Goal: Information Seeking & Learning: Understand process/instructions

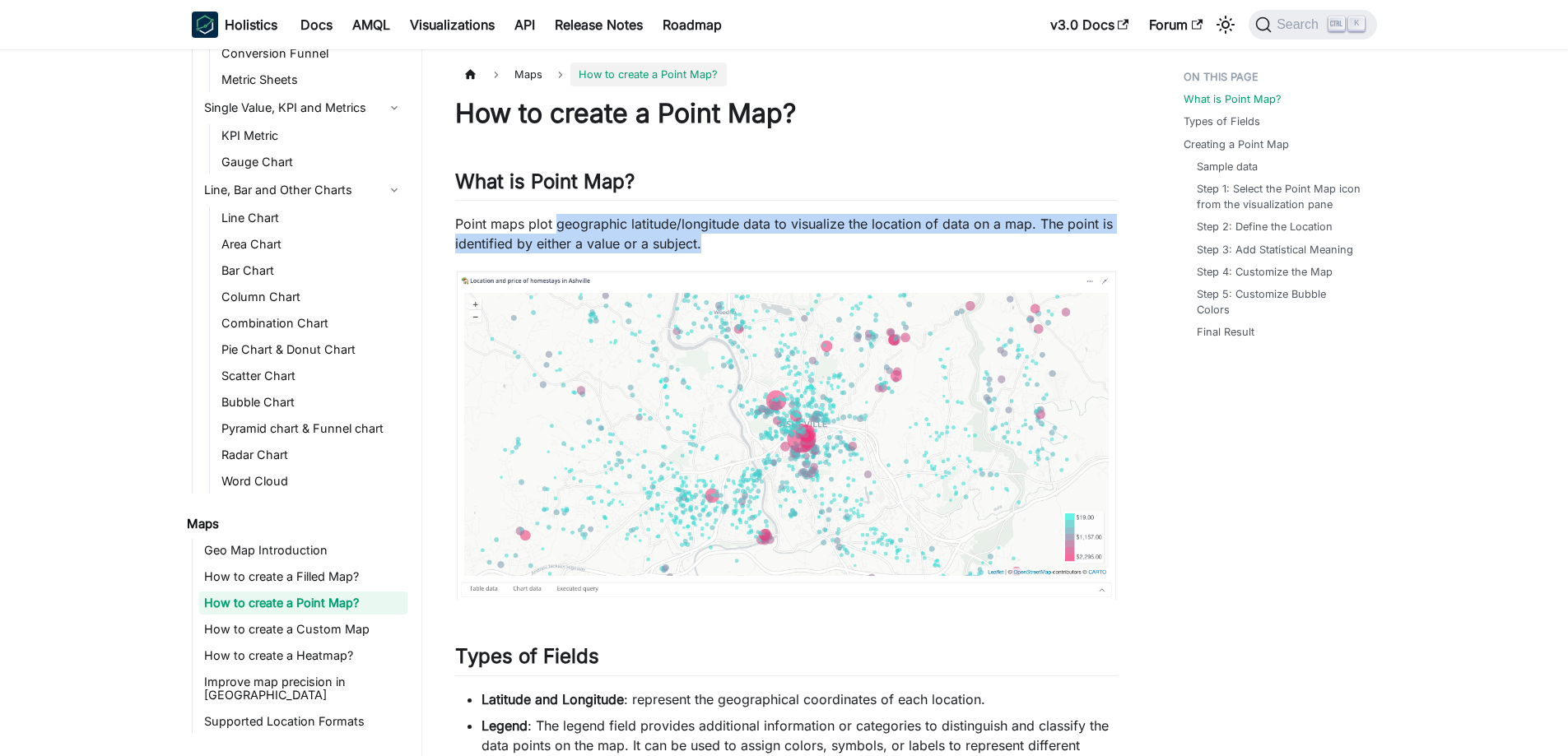
drag, startPoint x: 554, startPoint y: 217, endPoint x: 717, endPoint y: 237, distance: 164.2
click at [717, 237] on p "Point maps plot geographic latitude/longitude data to visualize the location of…" at bounding box center [787, 233] width 663 height 39
drag, startPoint x: 768, startPoint y: 239, endPoint x: 683, endPoint y: 223, distance: 86.5
click at [683, 223] on p "Point maps plot geographic latitude/longitude data to visualize the location of…" at bounding box center [787, 233] width 663 height 39
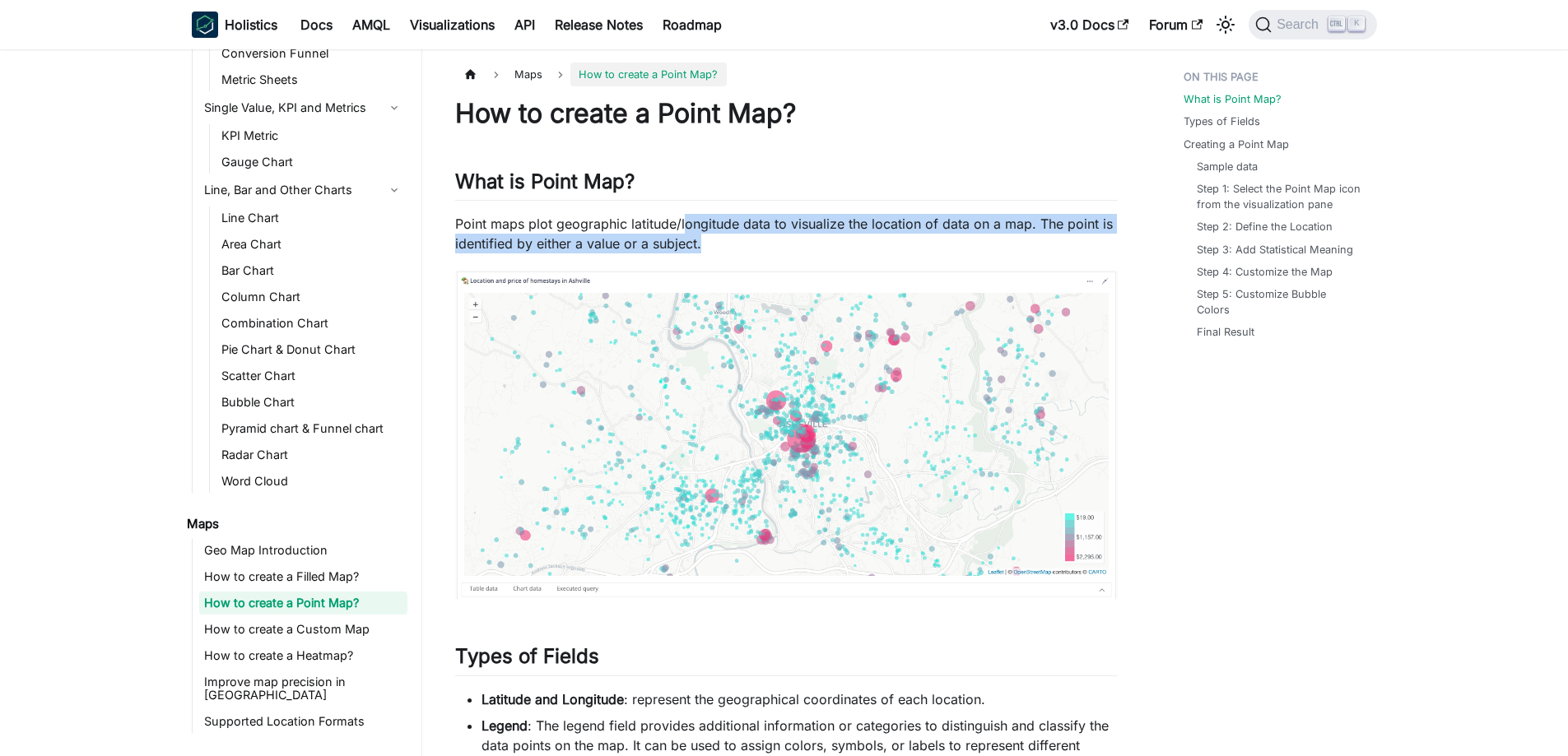
click at [683, 223] on p "Point maps plot geographic latitude/longitude data to visualize the location of…" at bounding box center [787, 233] width 663 height 39
drag, startPoint x: 548, startPoint y: 223, endPoint x: 691, endPoint y: 241, distance: 144.1
click at [691, 241] on p "Point maps plot geographic latitude/longitude data to visualize the location of…" at bounding box center [787, 233] width 663 height 39
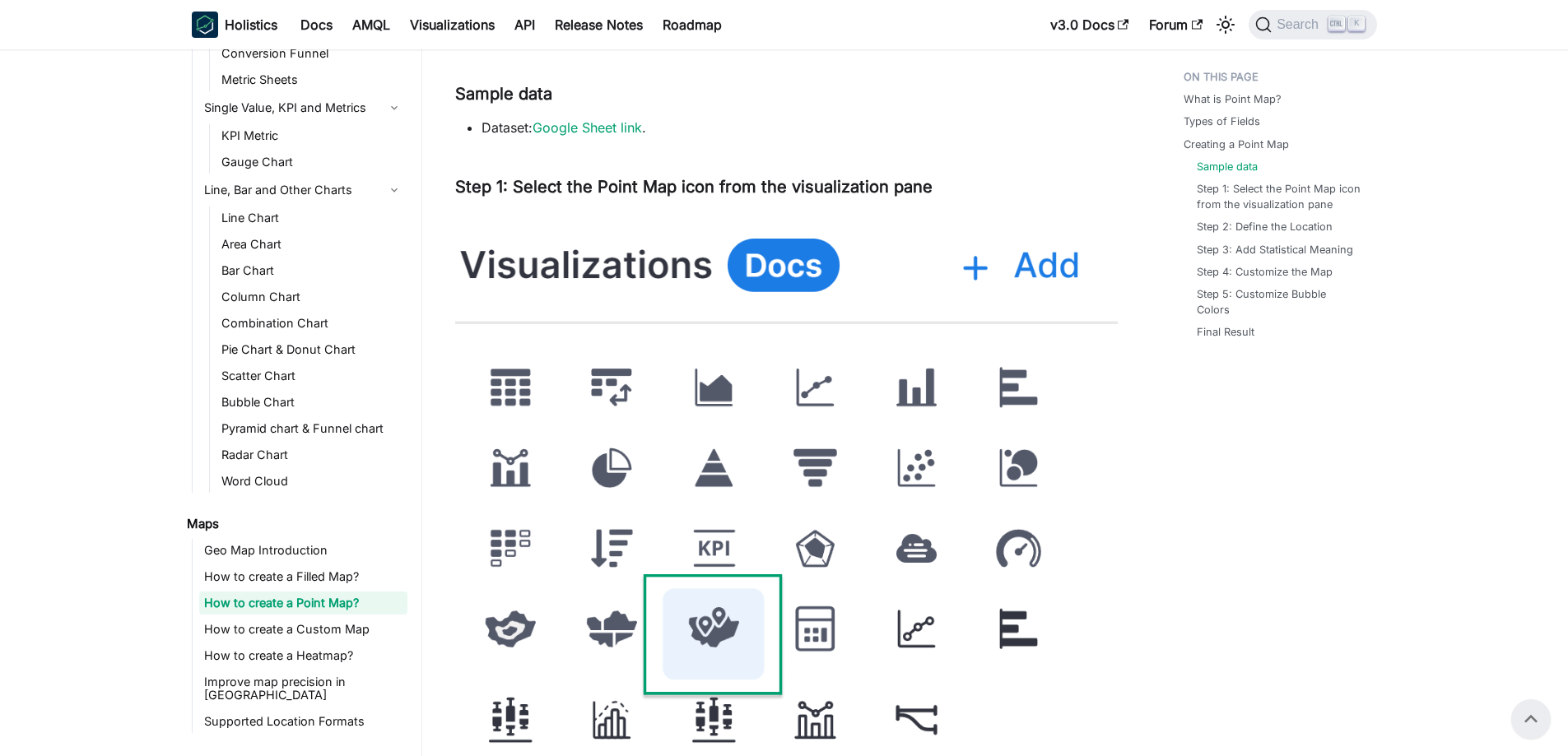
scroll to position [1480, 0]
